Goal: Information Seeking & Learning: Learn about a topic

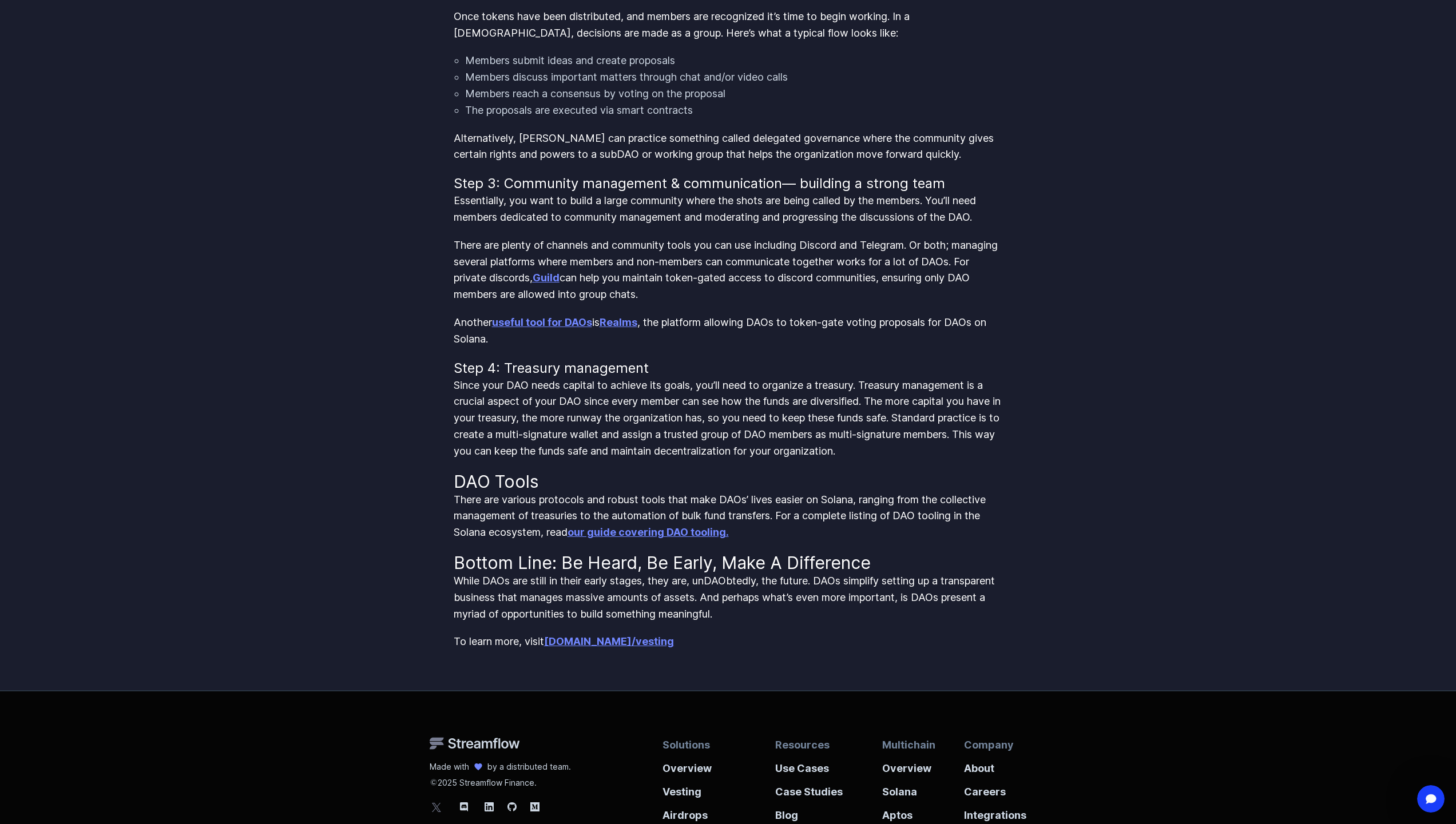
scroll to position [1462, 0]
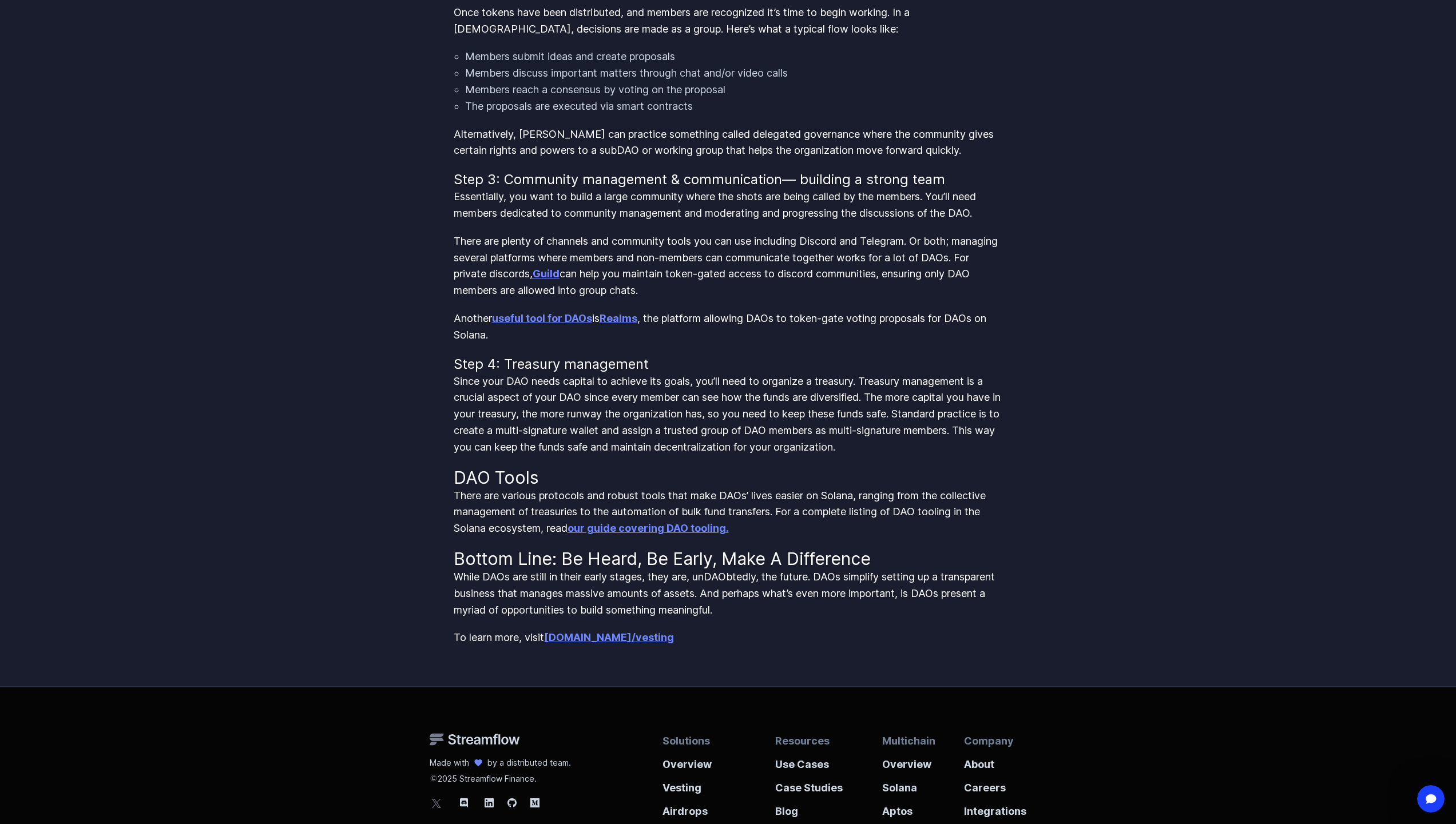
click at [630, 318] on link "Realms" at bounding box center [618, 318] width 38 height 12
click at [651, 643] on strong "Streamflow.finance/vesting" at bounding box center [609, 637] width 130 height 12
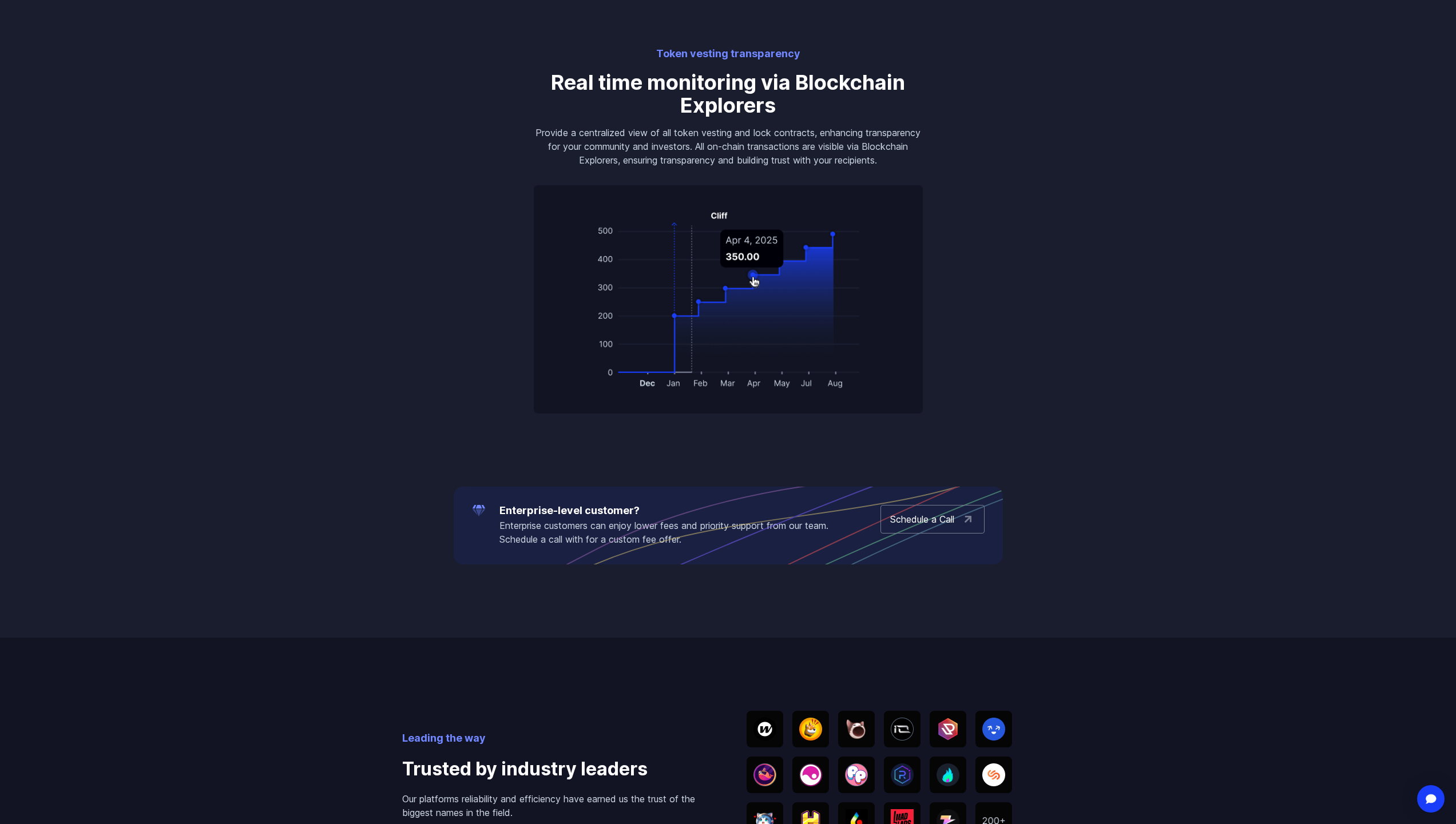
scroll to position [1390, 0]
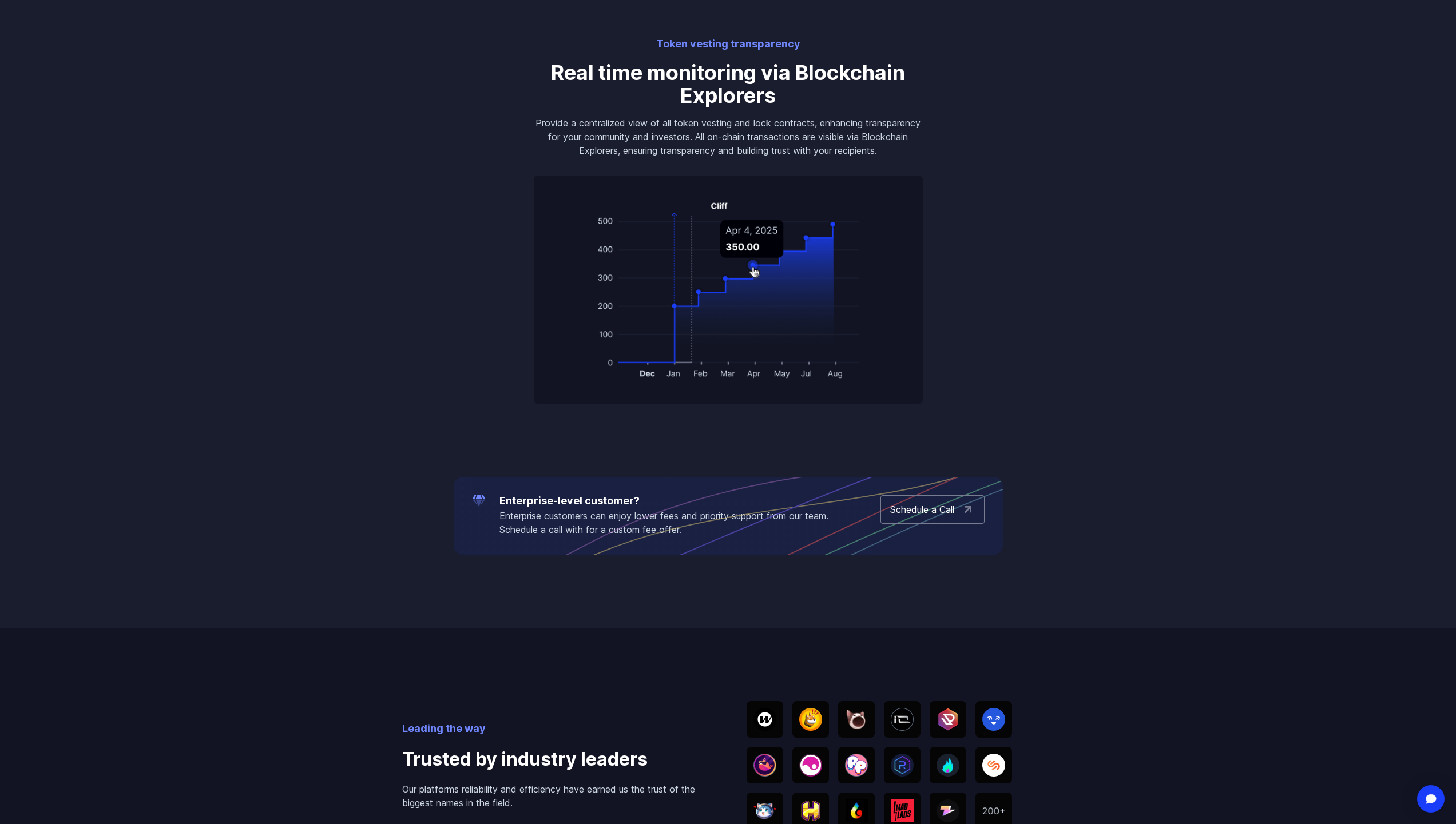
click at [720, 438] on body "Streamflow Launch App STREAM Solutions Overview Streamflow features an all-in-o…" at bounding box center [728, 250] width 1456 height 3282
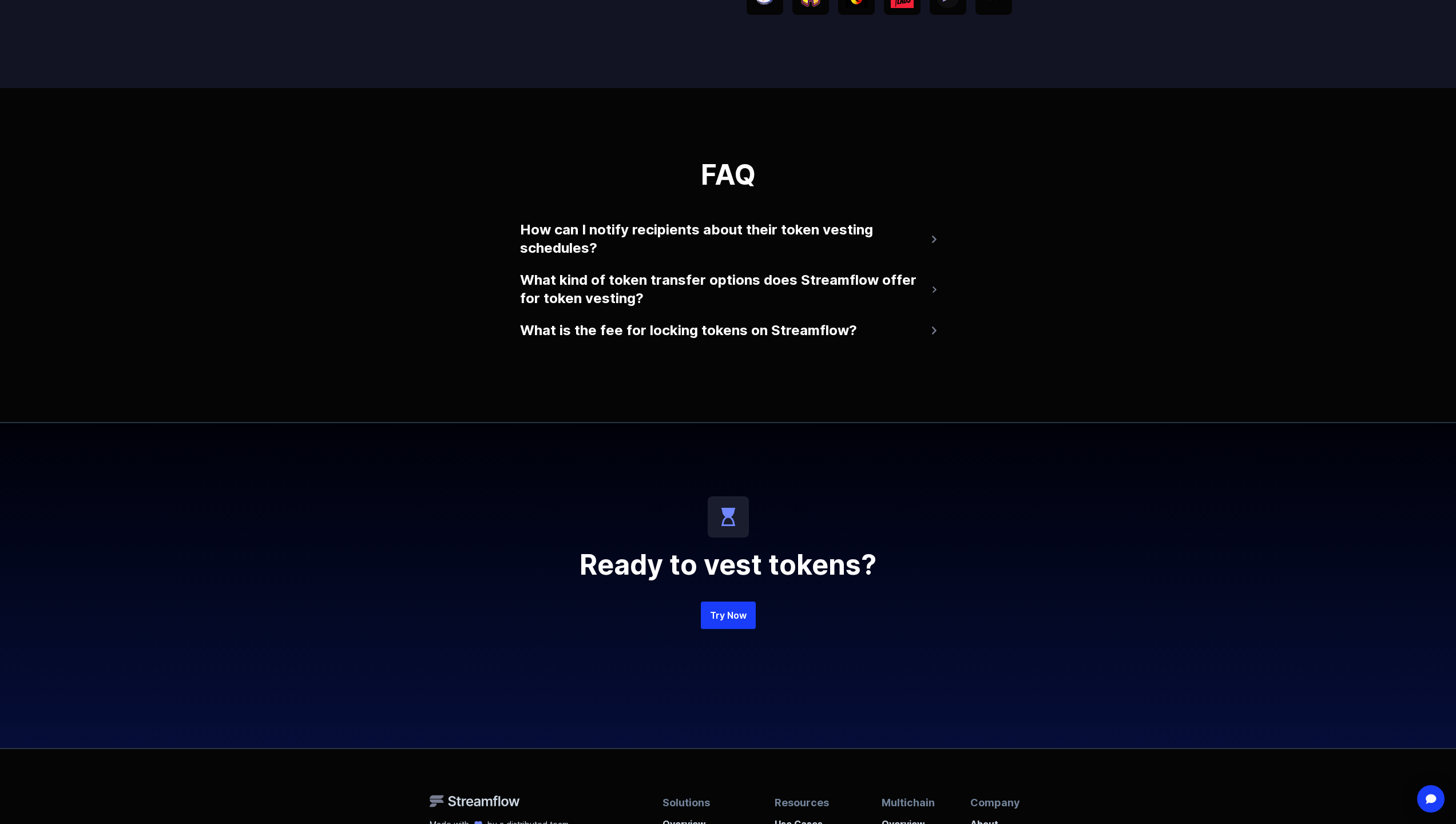
scroll to position [2458, 0]
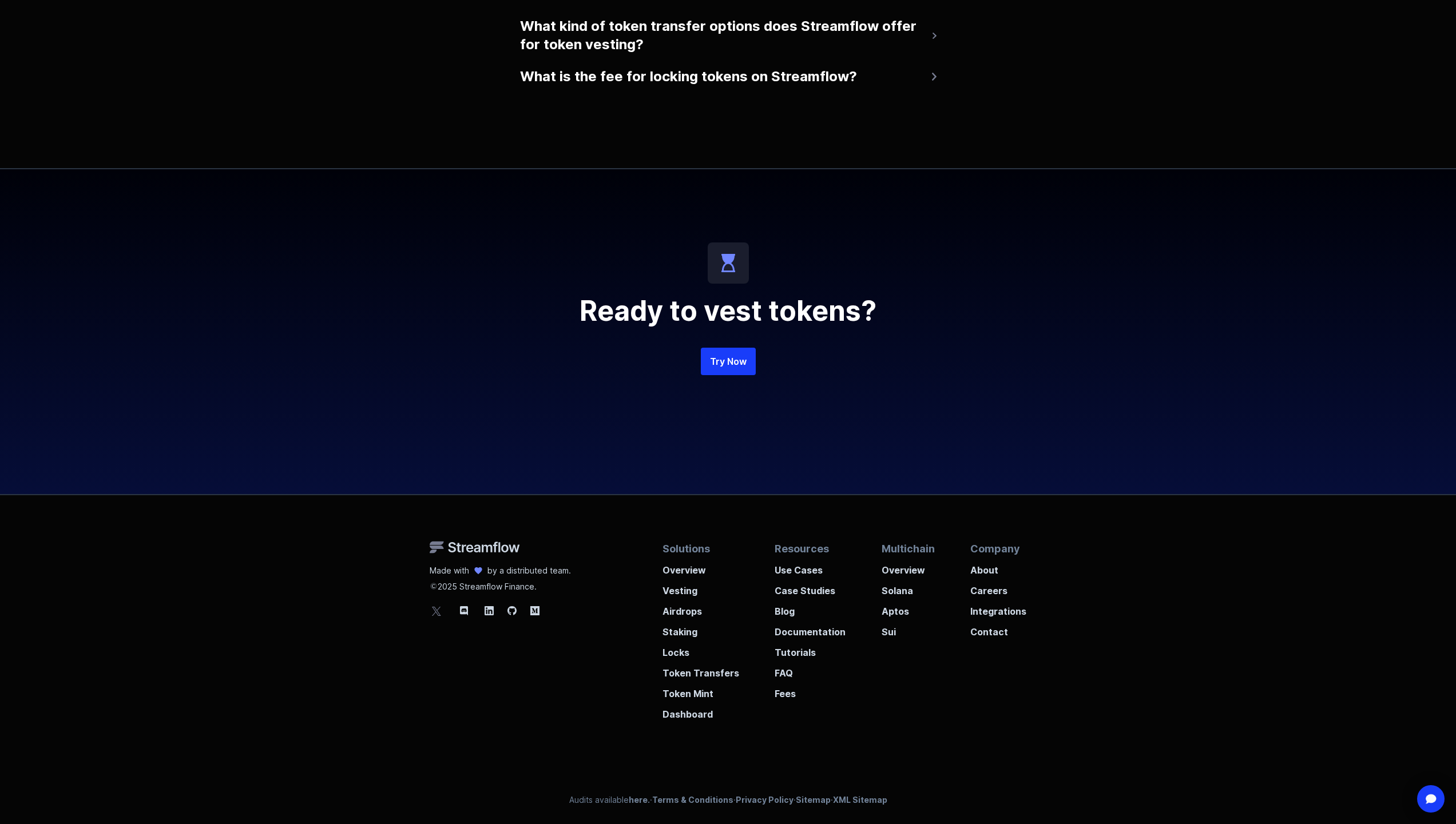
click at [491, 546] on img at bounding box center [475, 547] width 90 height 13
click at [678, 572] on p "Overview" at bounding box center [701, 566] width 77 height 20
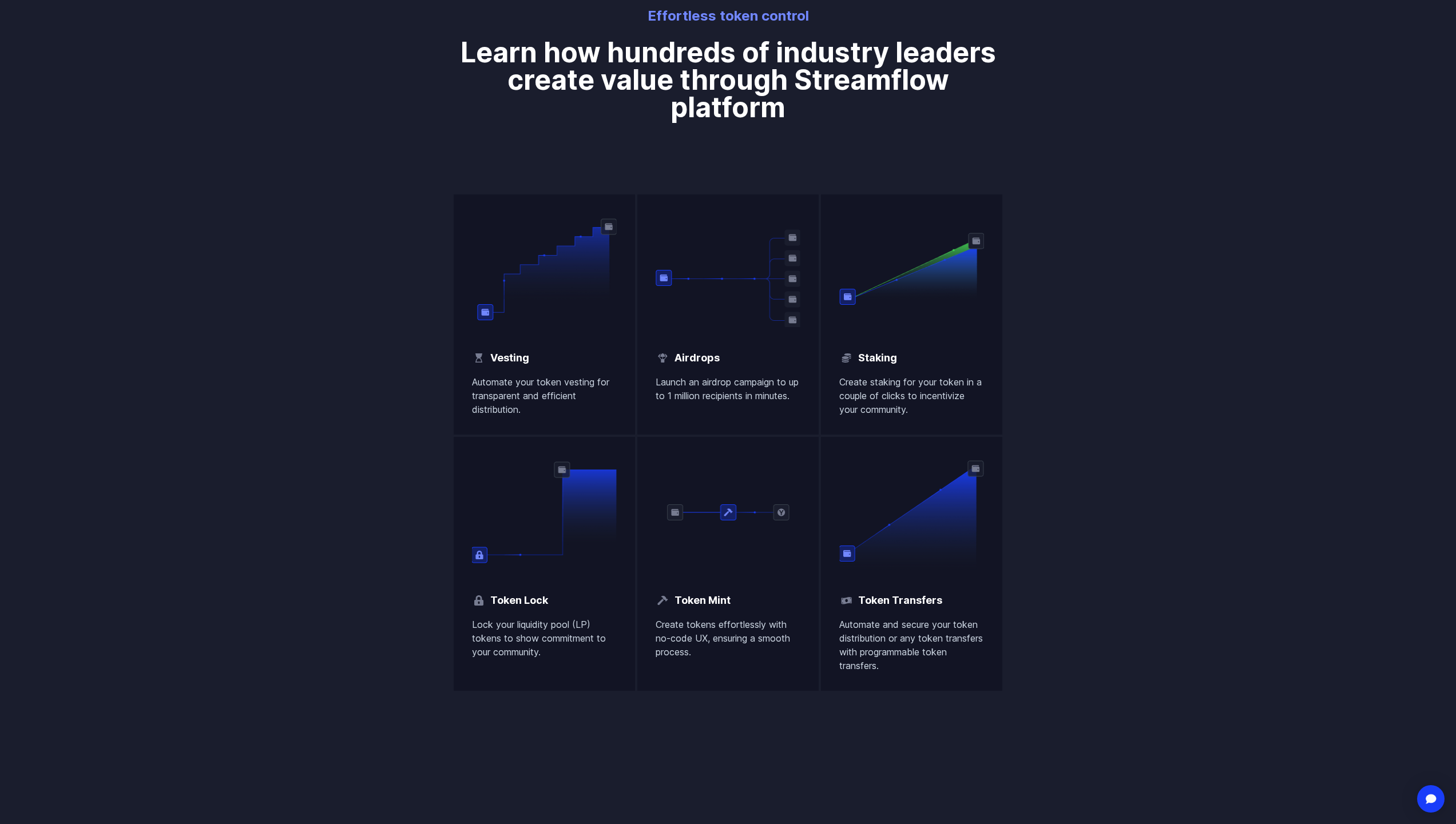
scroll to position [629, 0]
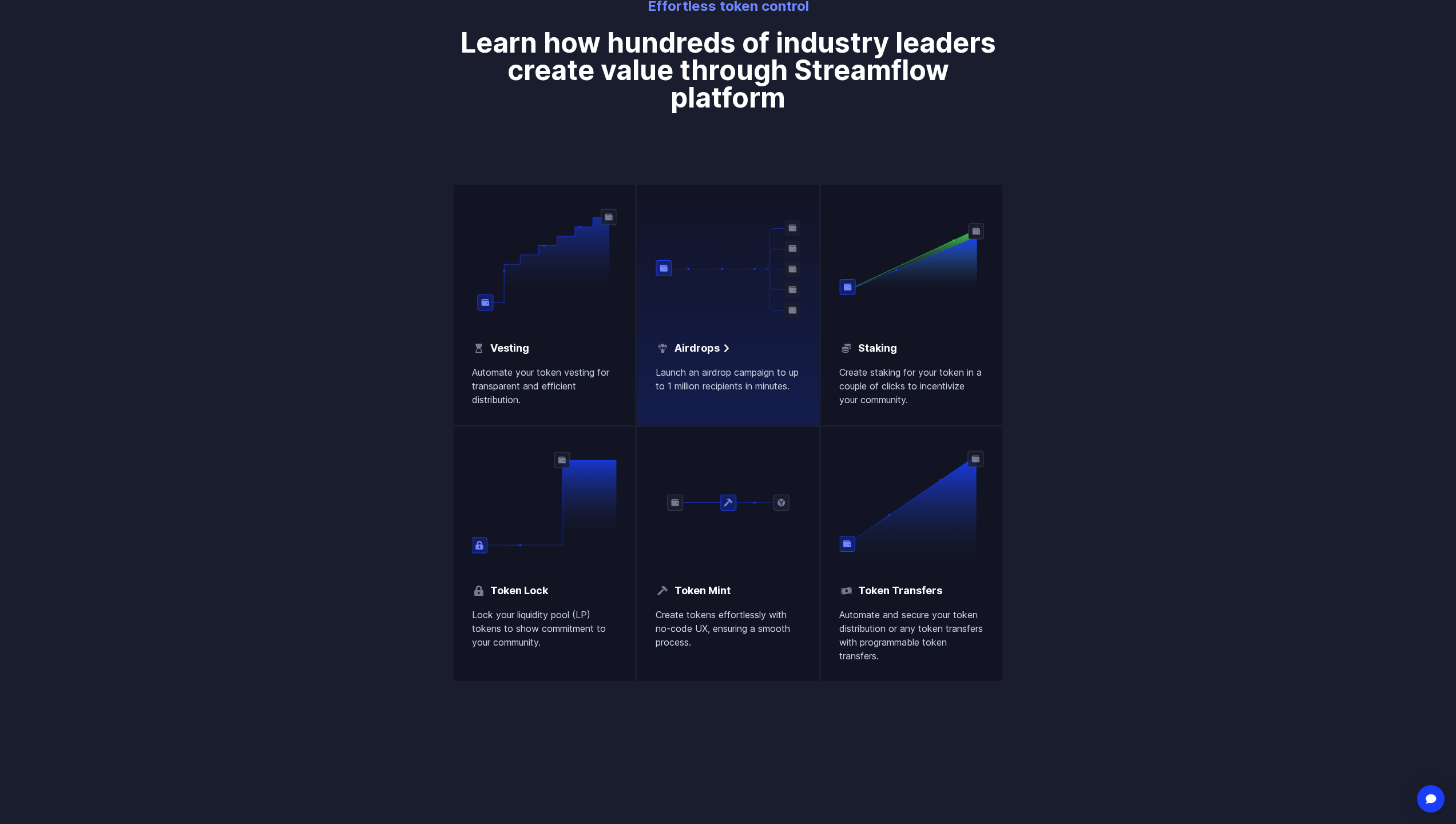
click at [729, 383] on p "Launch an airdrop campaign to up to 1 million recipients in minutes." at bounding box center [728, 379] width 145 height 28
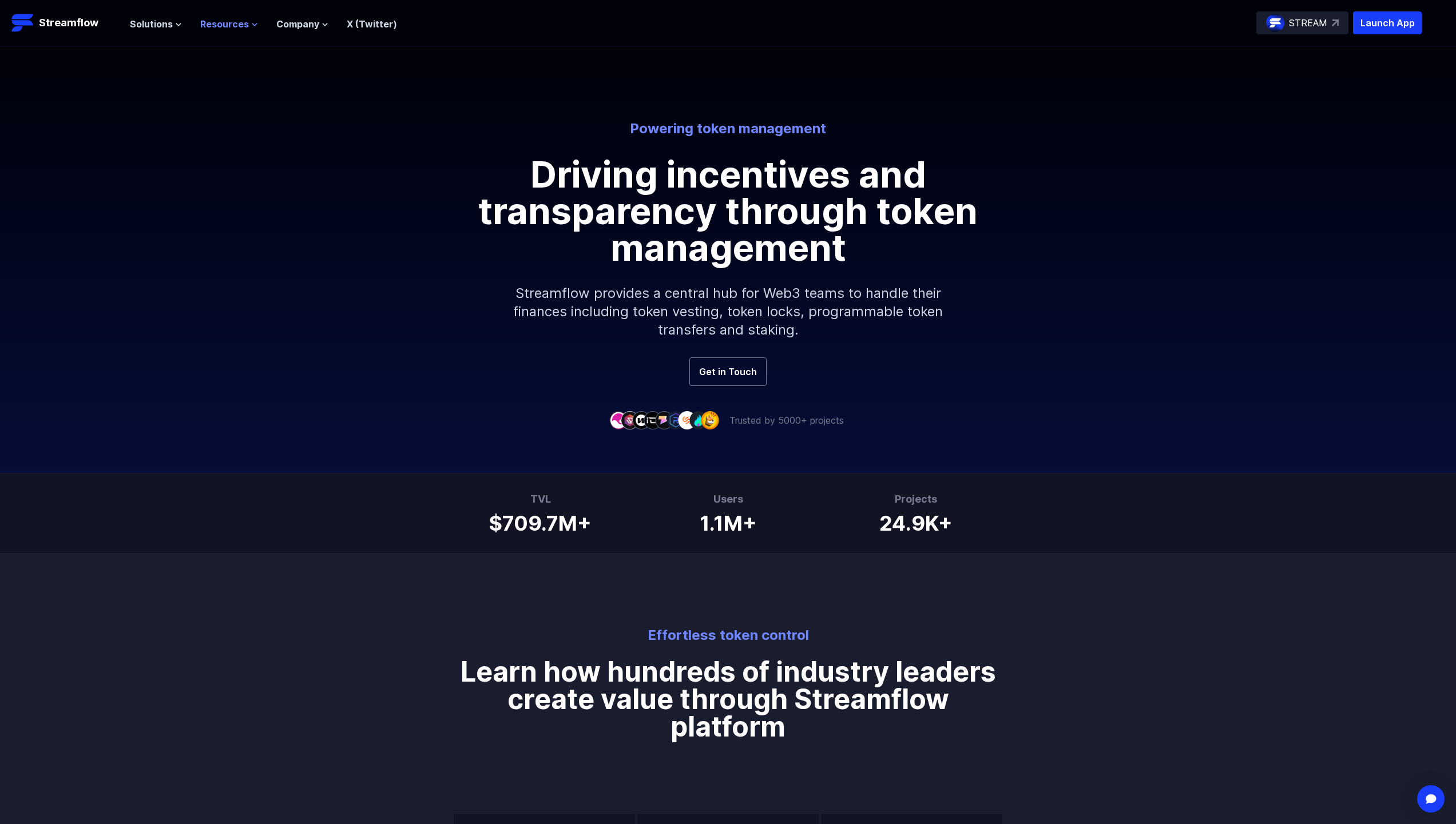
click at [239, 22] on span "Resources" at bounding box center [224, 24] width 49 height 14
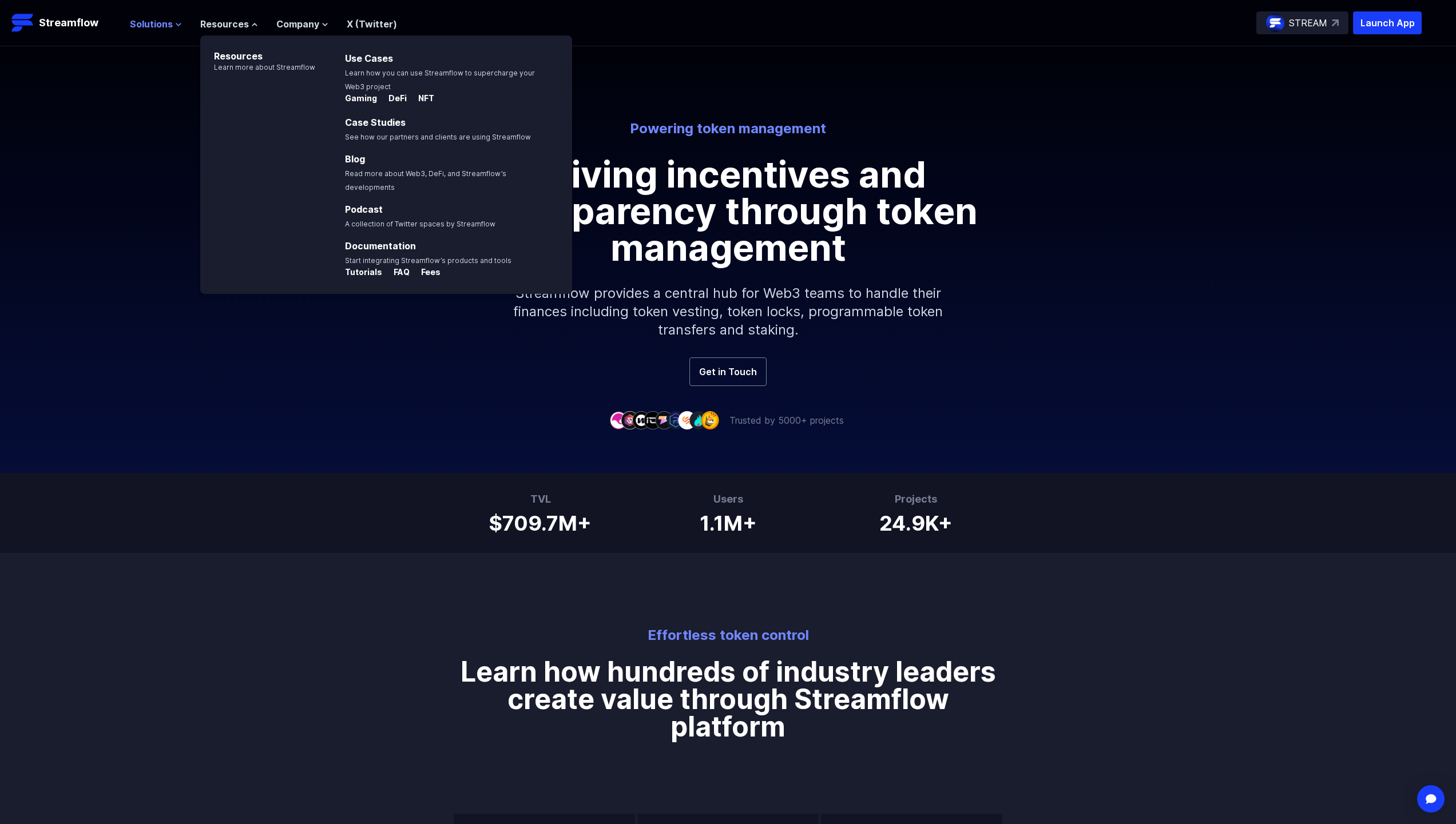
click at [165, 24] on span "Solutions" at bounding box center [152, 24] width 43 height 14
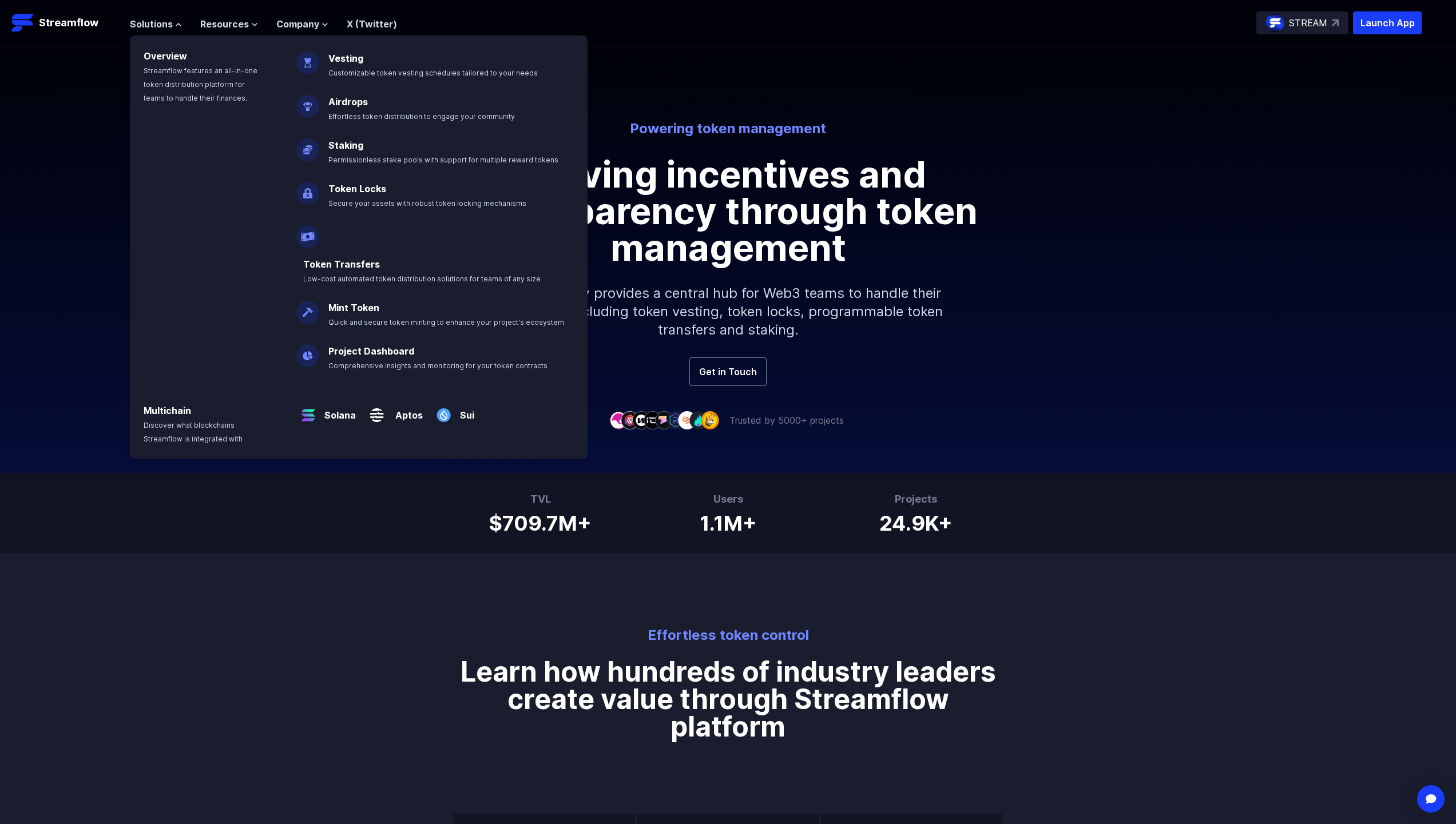
click at [1017, 135] on p "Powering token management" at bounding box center [728, 129] width 634 height 19
